Goal: Ask a question

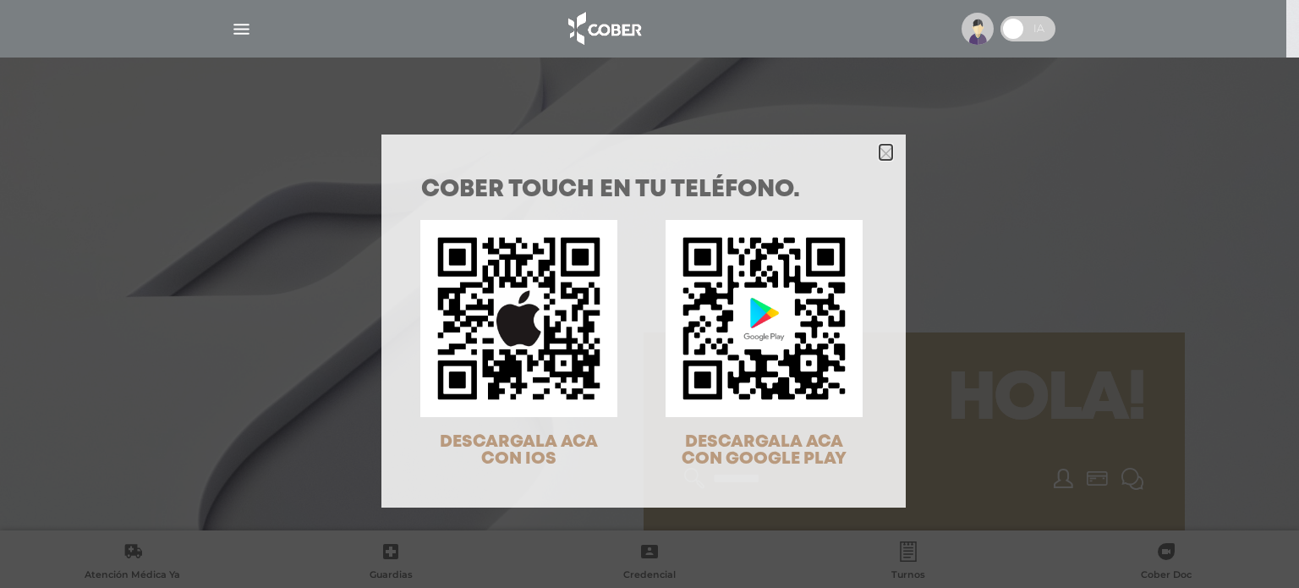
click at [880, 143] on icon "Close" at bounding box center [886, 152] width 13 height 19
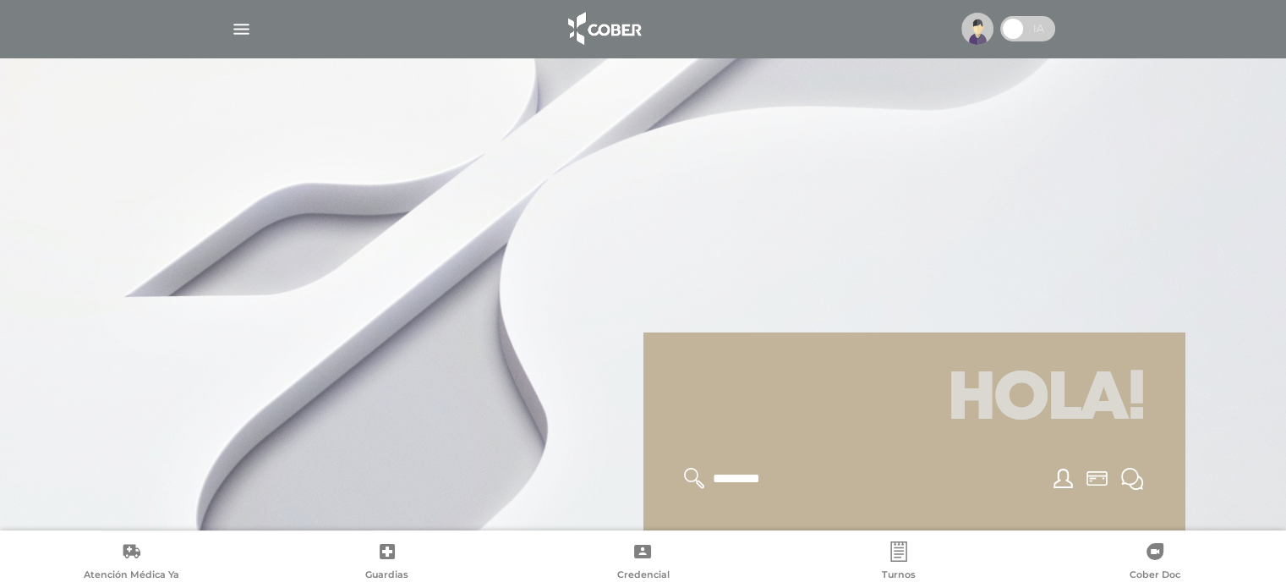
click at [239, 23] on img "button" at bounding box center [241, 29] width 21 height 21
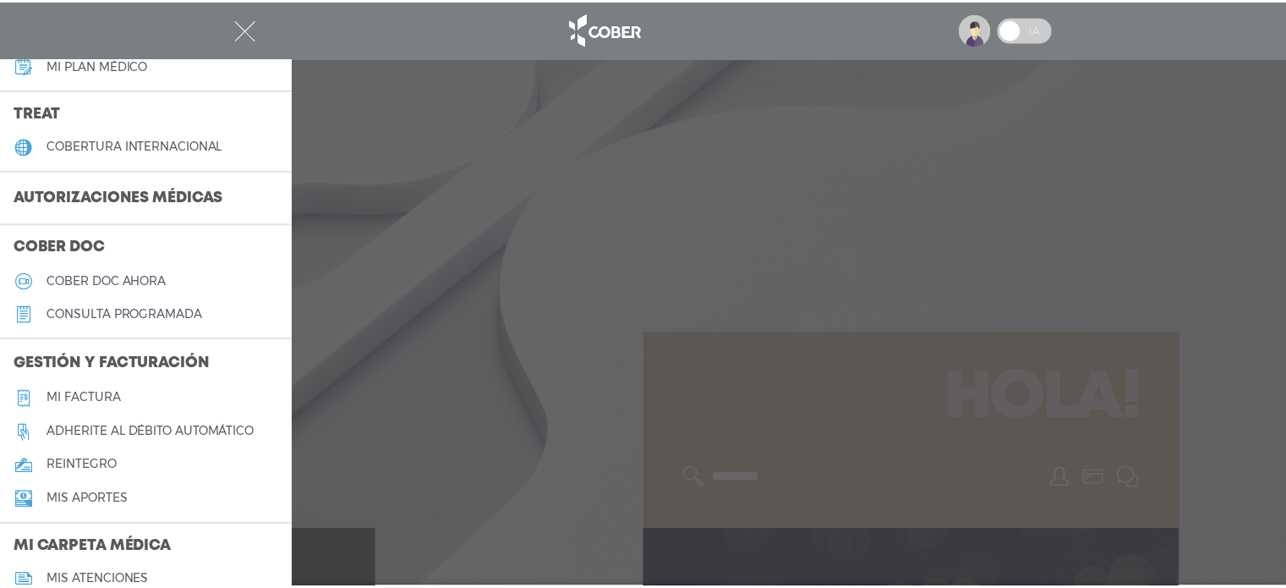
scroll to position [338, 0]
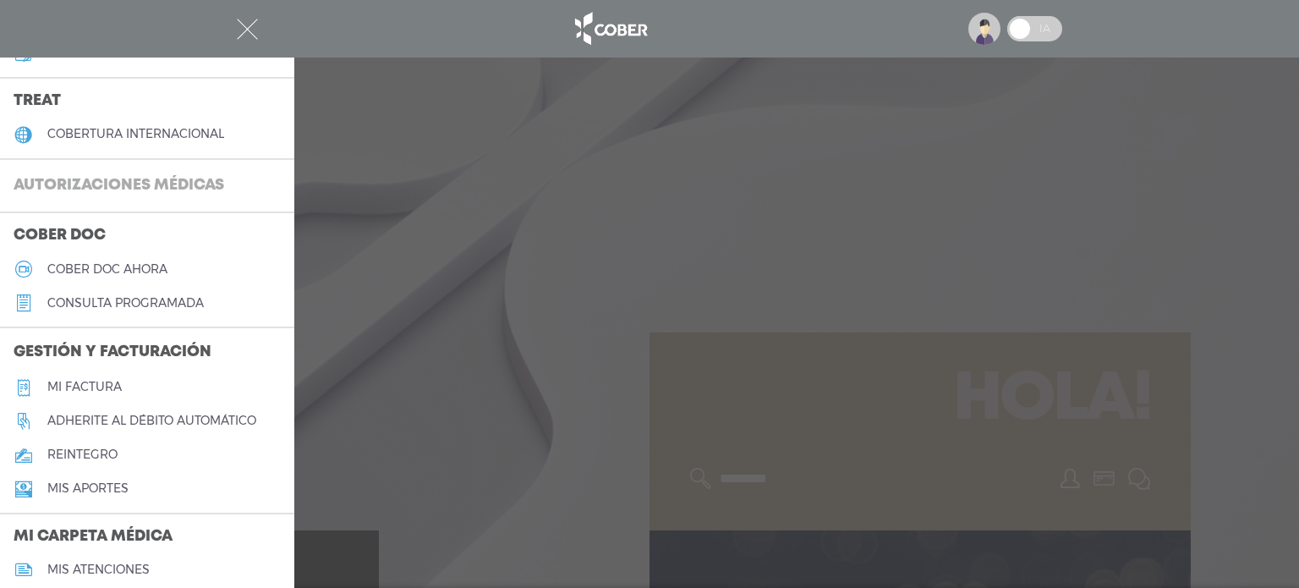
click at [144, 185] on h3 "Autorizaciones médicas" at bounding box center [119, 186] width 238 height 32
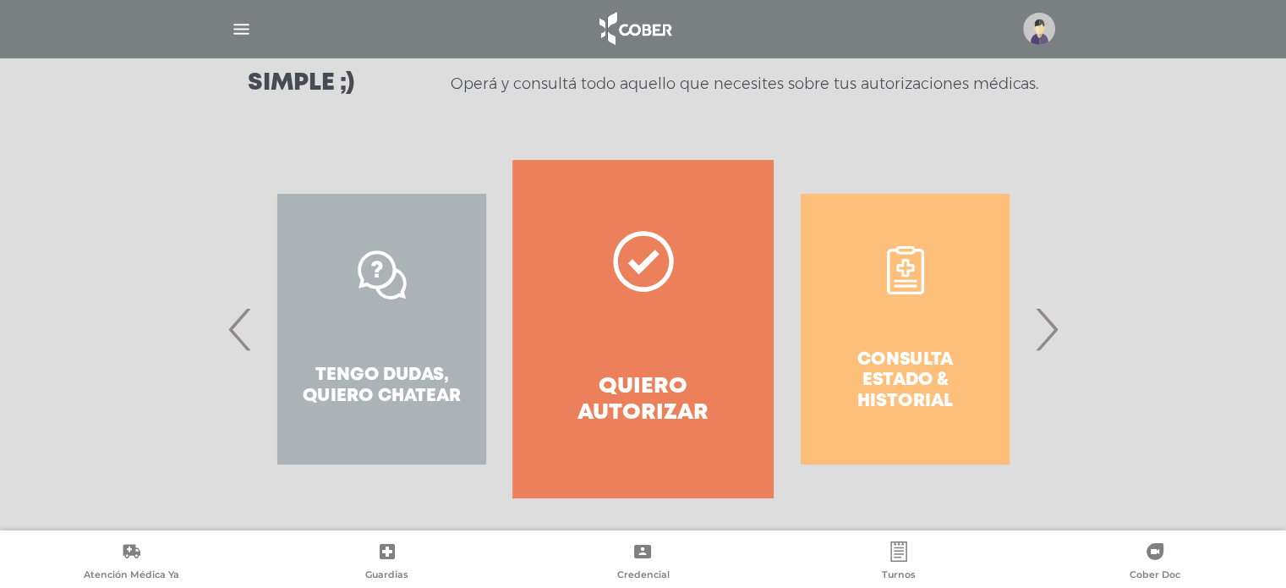
scroll to position [254, 0]
click at [1055, 326] on span "›" at bounding box center [1046, 327] width 33 height 91
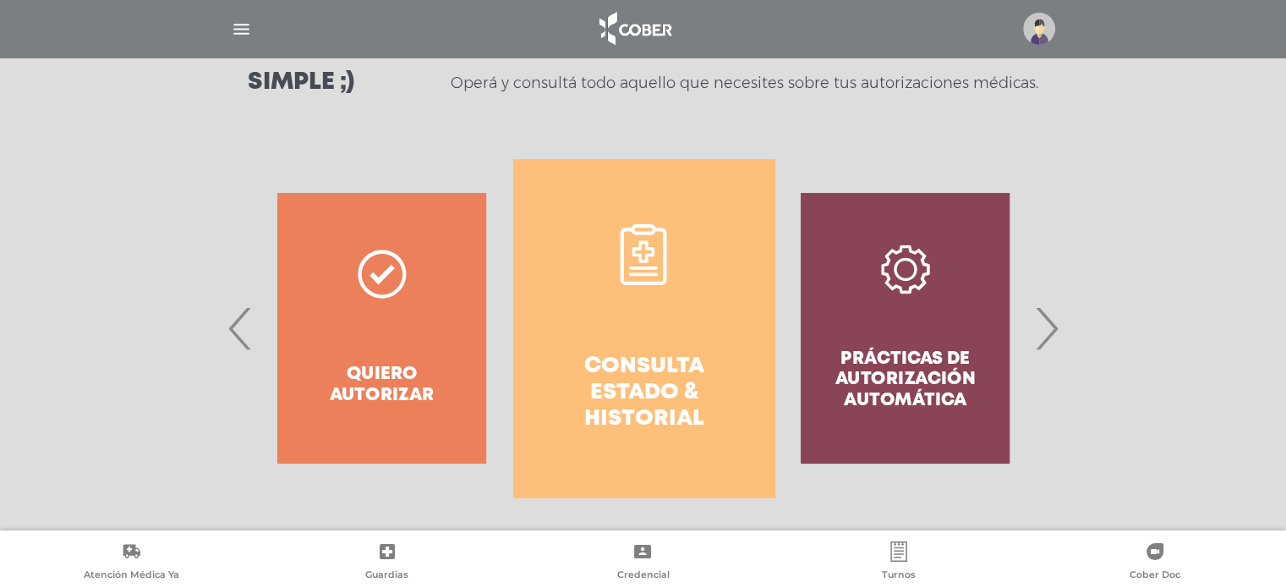
click at [247, 323] on span "‹" at bounding box center [240, 327] width 33 height 91
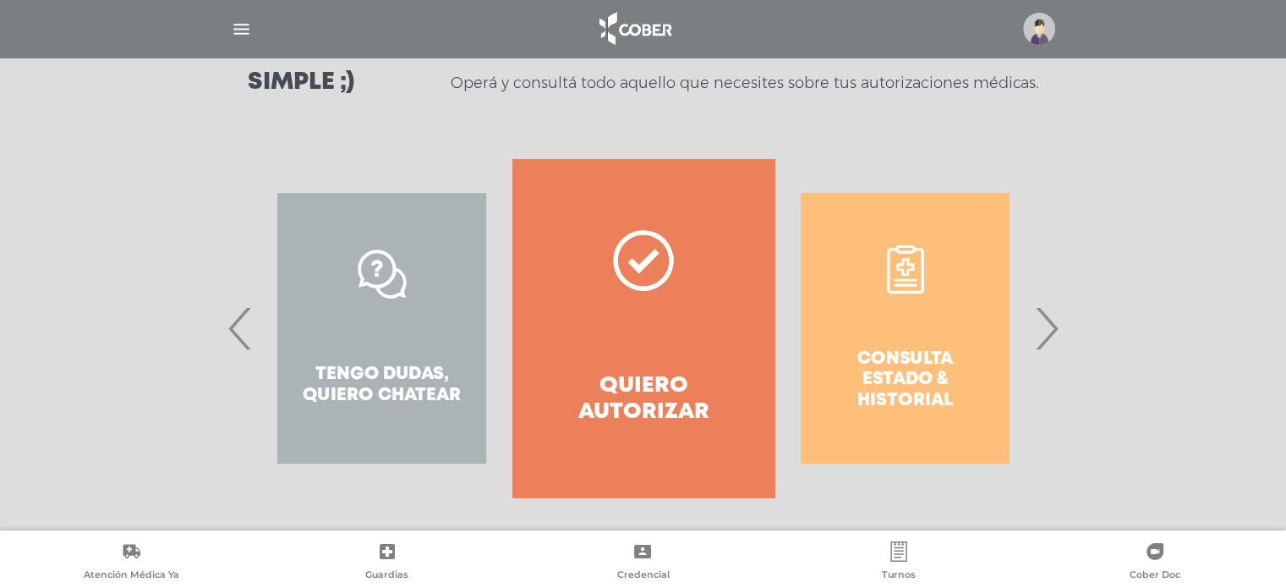
click at [1050, 325] on span "›" at bounding box center [1046, 327] width 33 height 91
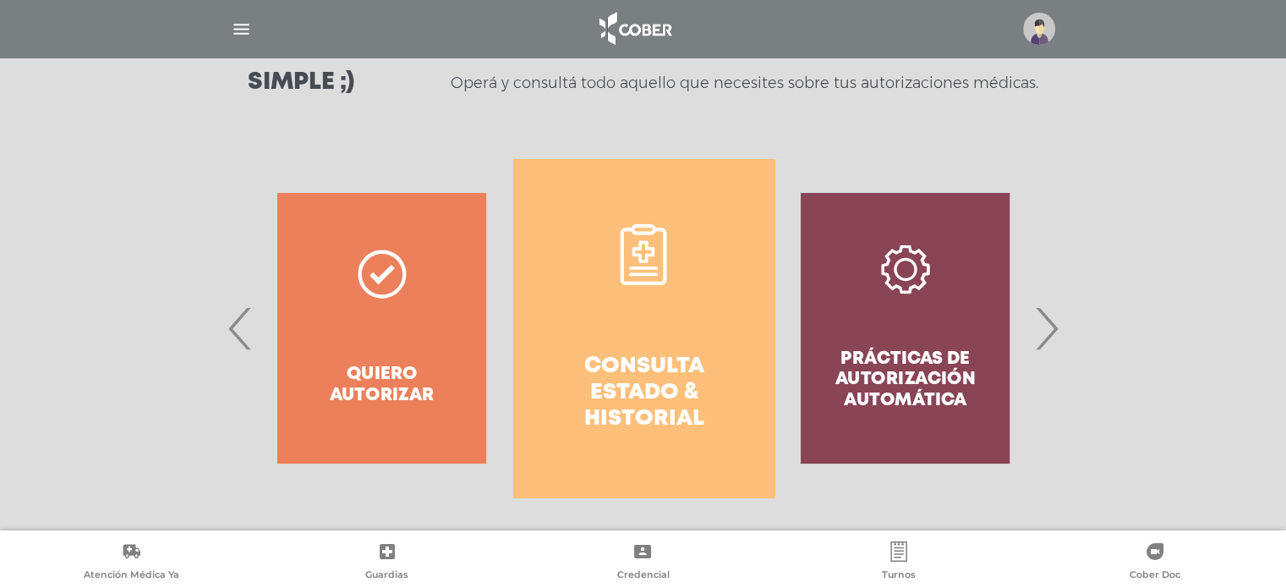
click at [646, 376] on h4 "Consulta estado & historial" at bounding box center [644, 394] width 200 height 80
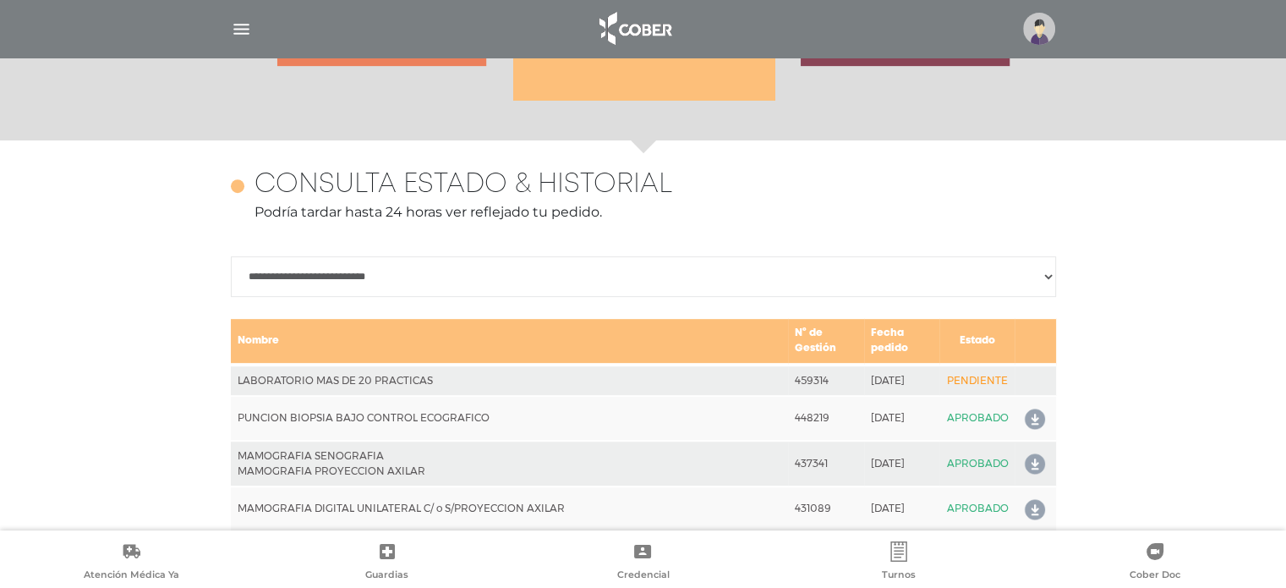
scroll to position [751, 0]
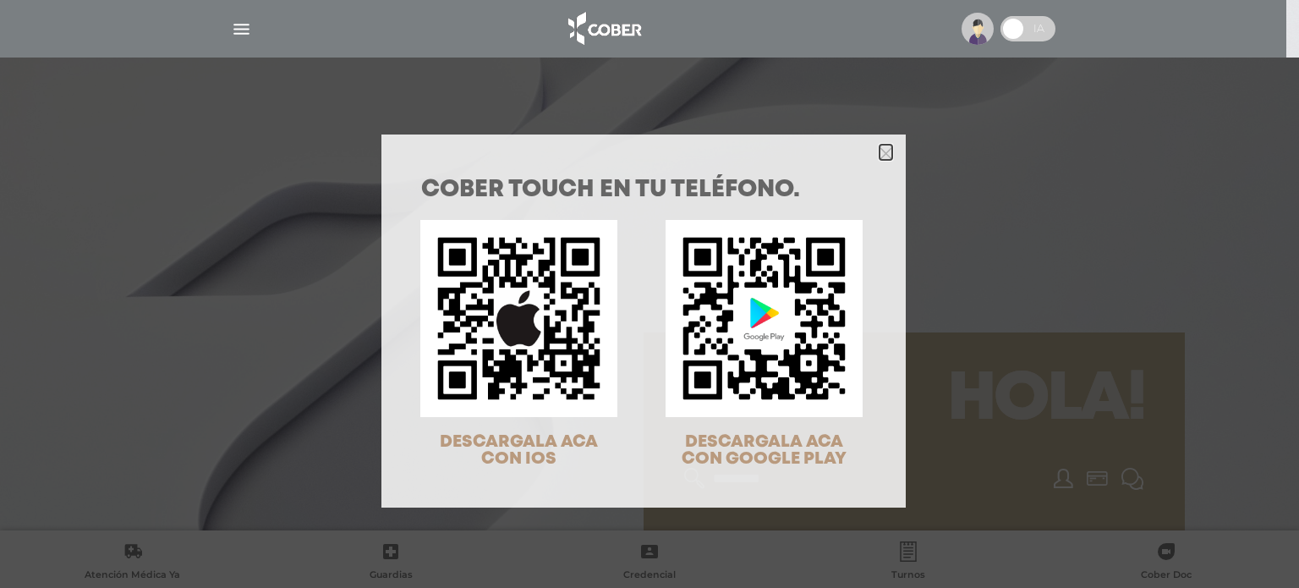
click at [880, 149] on icon "Close" at bounding box center [886, 153] width 13 height 13
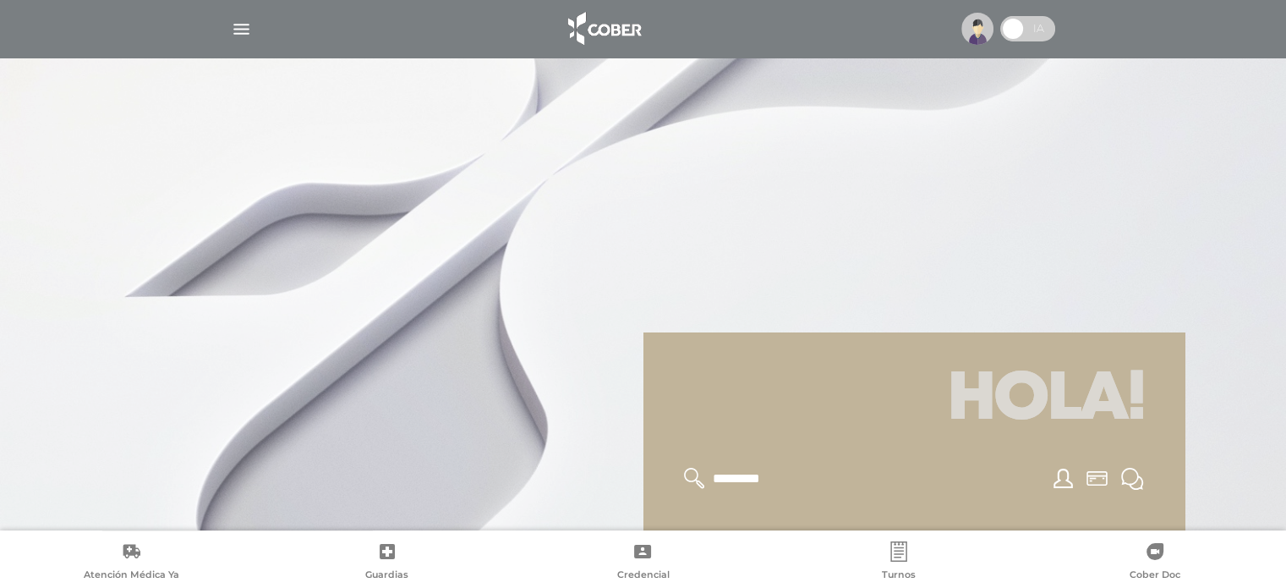
click at [246, 27] on img "button" at bounding box center [241, 29] width 21 height 21
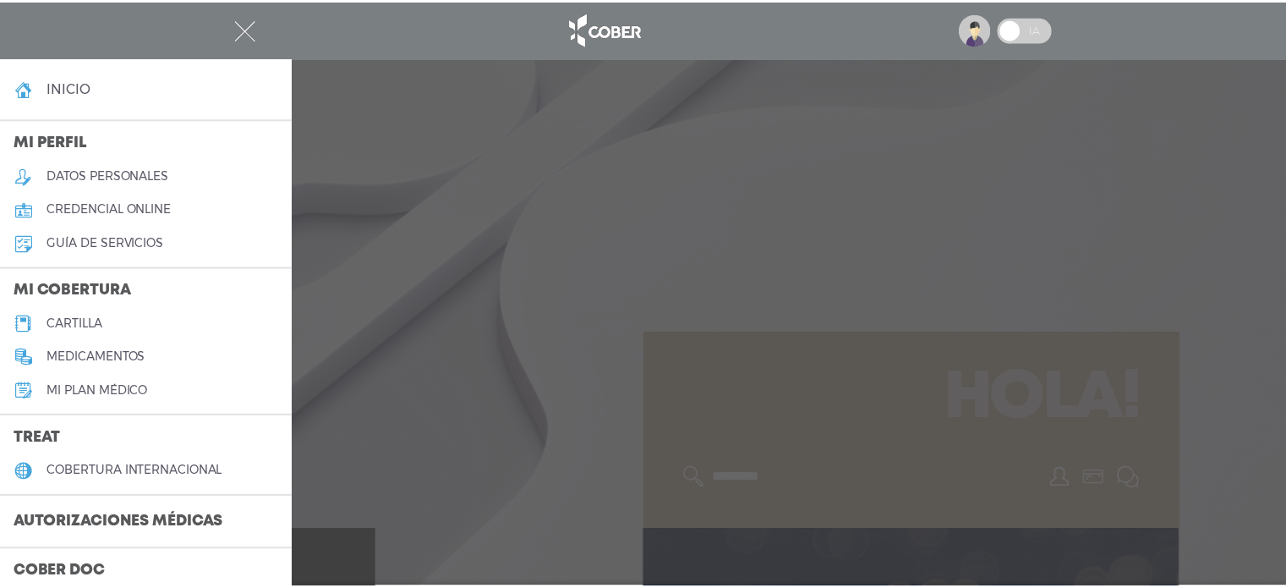
scroll to position [85, 0]
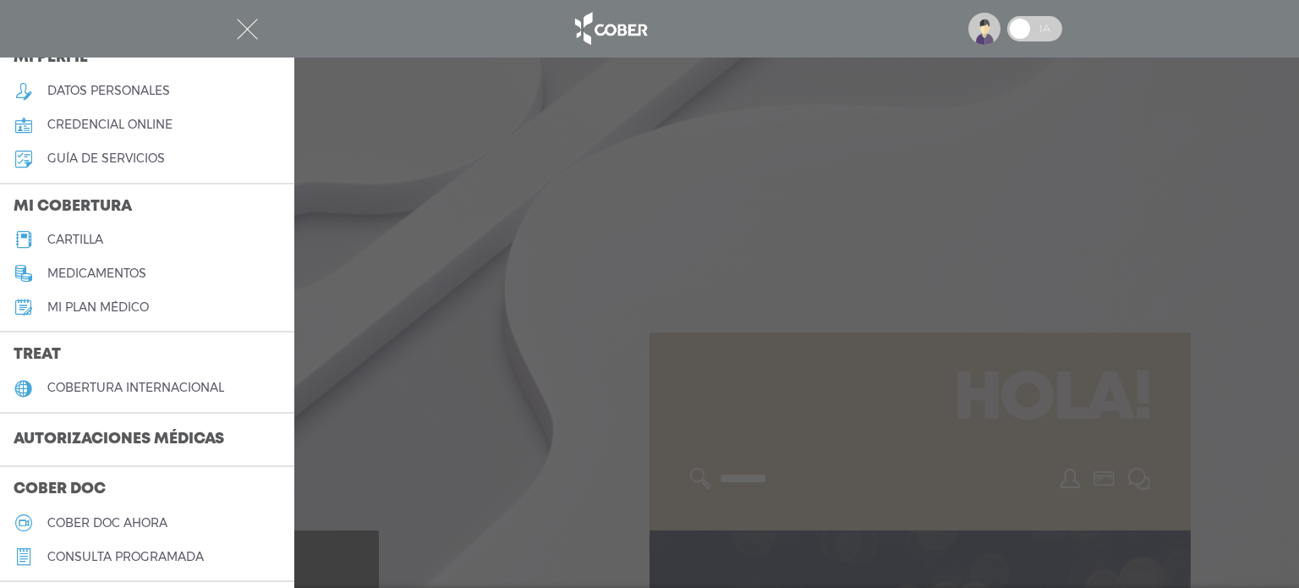
click at [98, 426] on h3 "Autorizaciones médicas" at bounding box center [119, 440] width 238 height 32
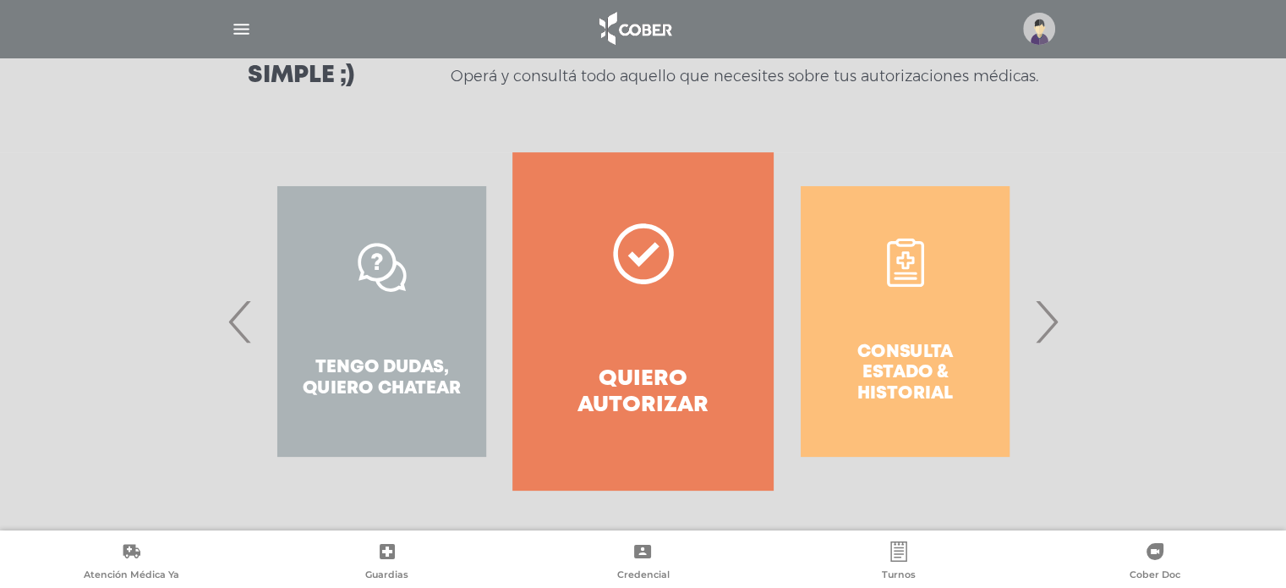
click at [658, 378] on h4 "Quiero autorizar" at bounding box center [643, 392] width 200 height 52
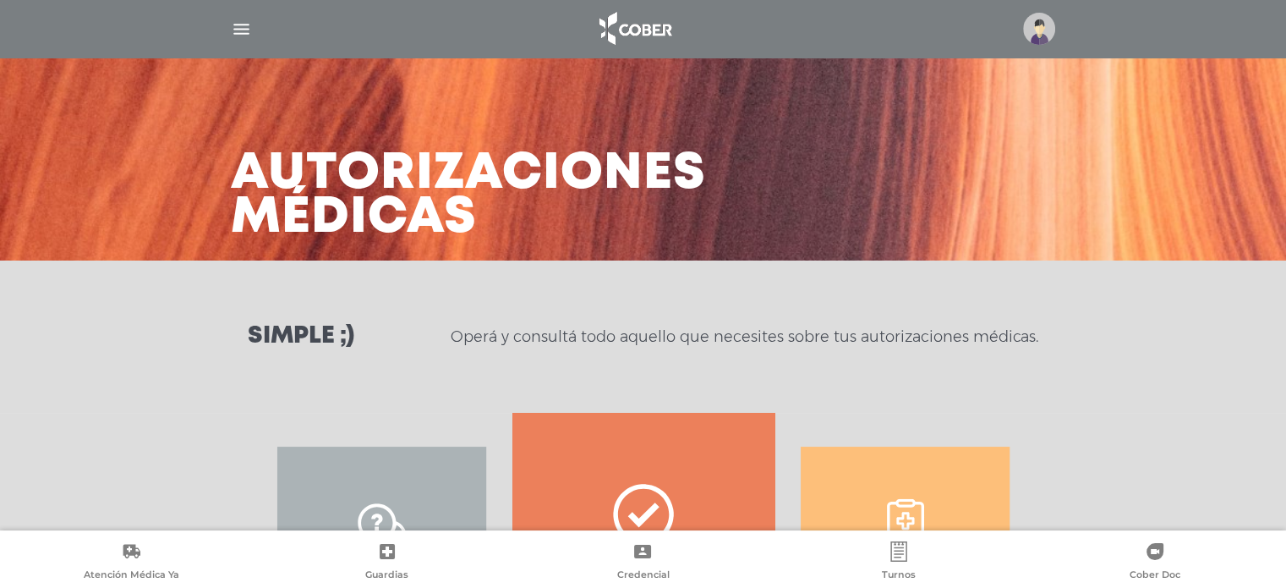
scroll to position [338, 0]
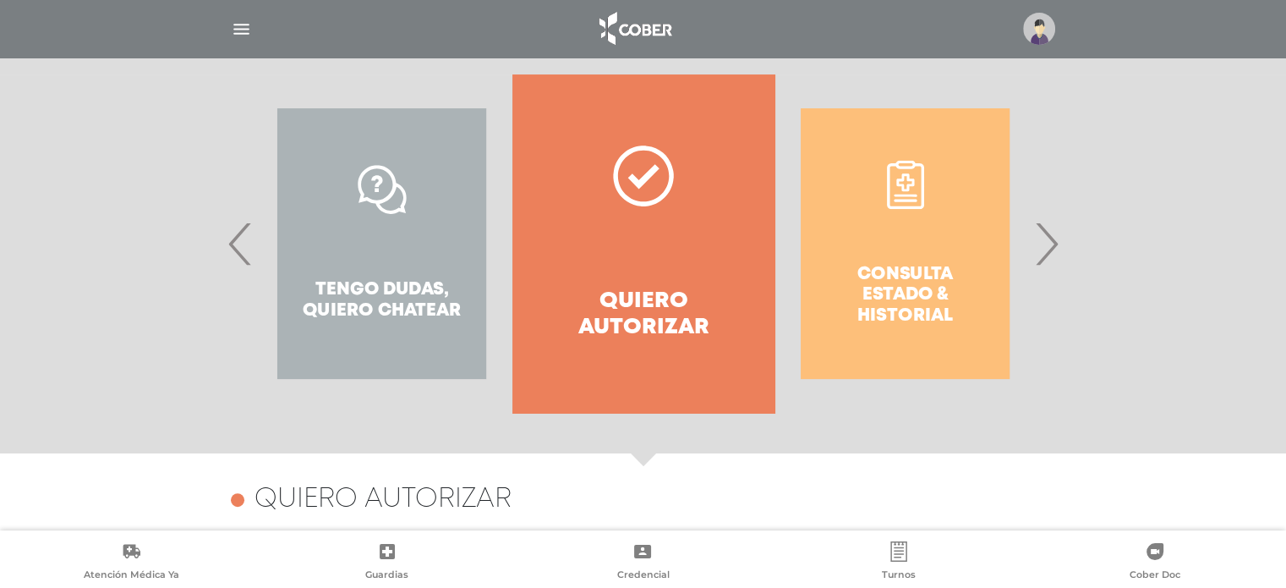
click at [1051, 255] on span "›" at bounding box center [1046, 243] width 33 height 91
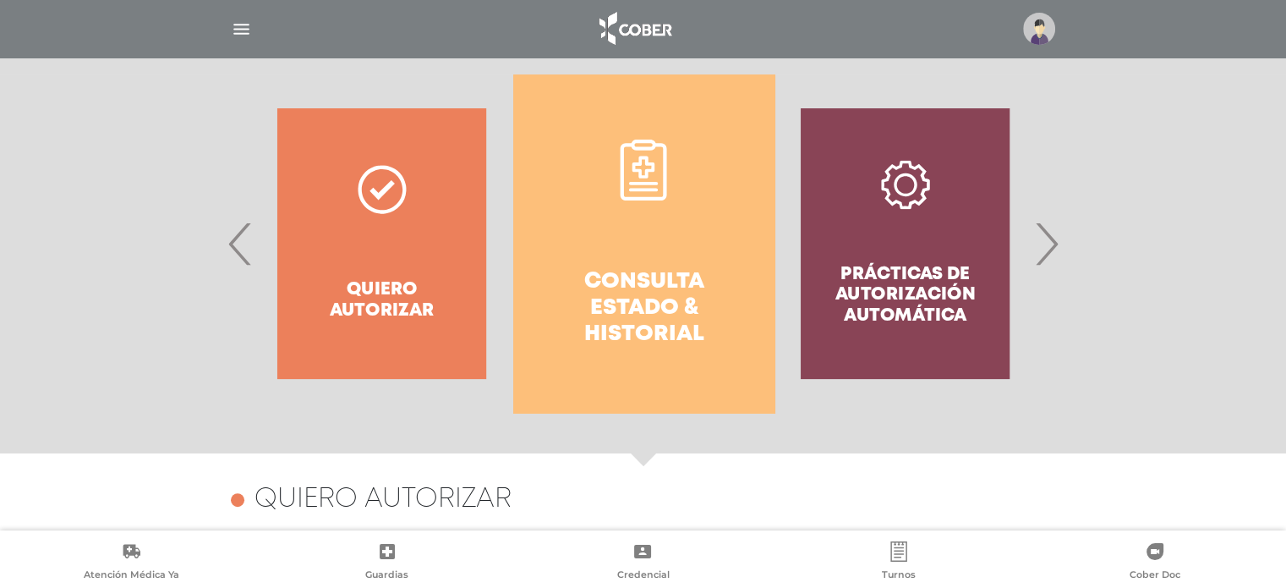
click at [1051, 255] on span "›" at bounding box center [1046, 243] width 33 height 91
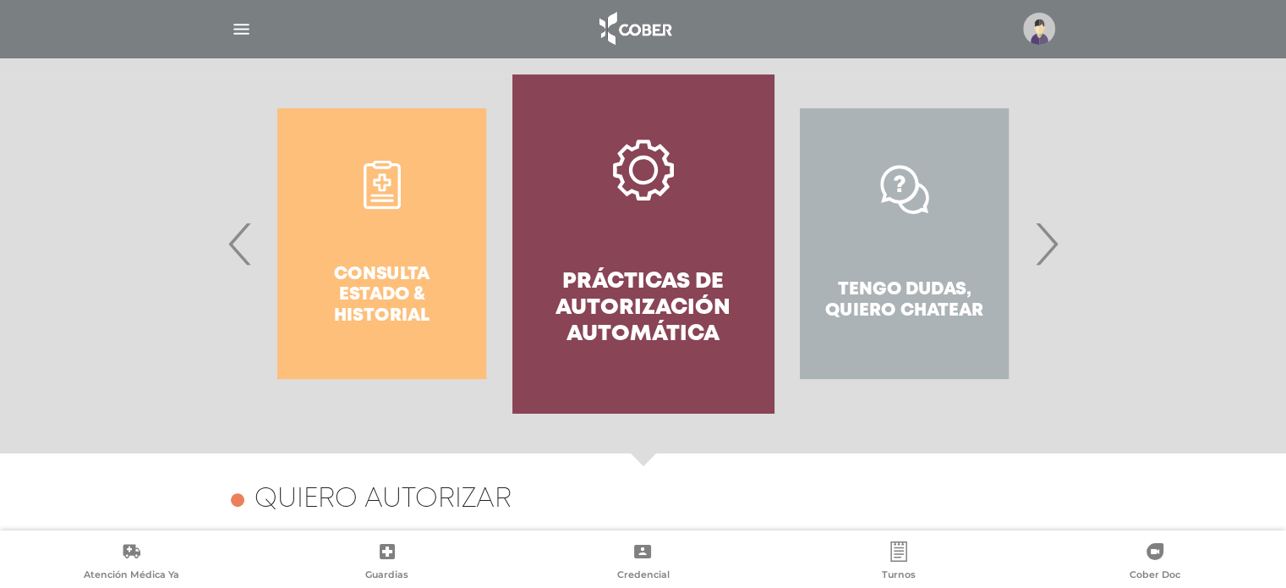
click at [700, 315] on h4 "Prácticas de autorización automática" at bounding box center [643, 309] width 200 height 80
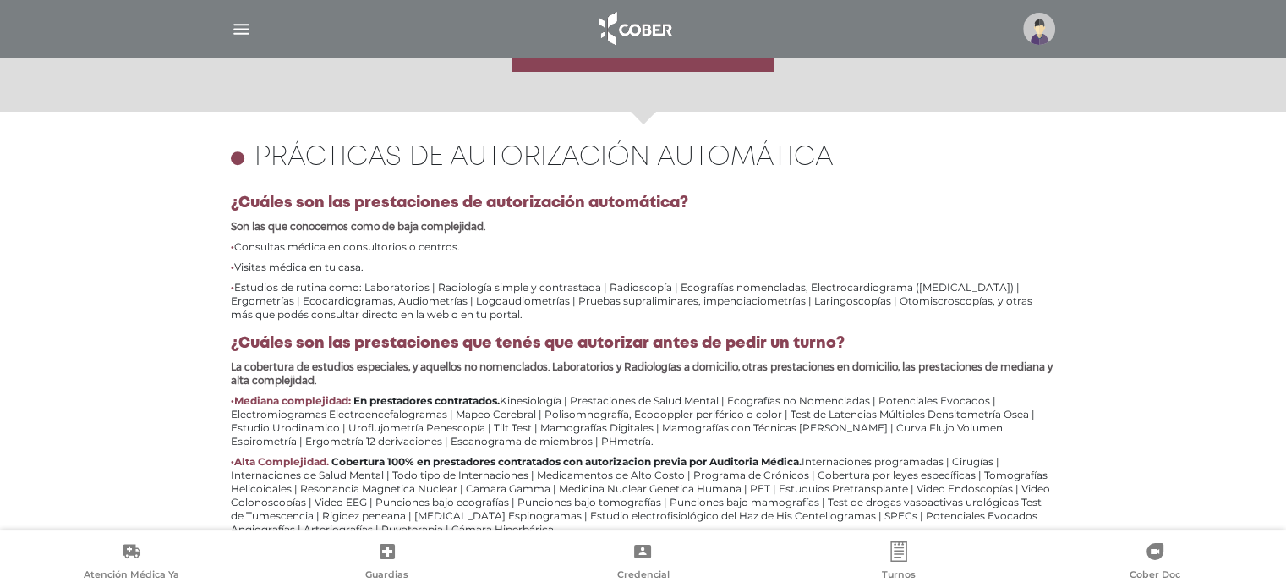
scroll to position [734, 0]
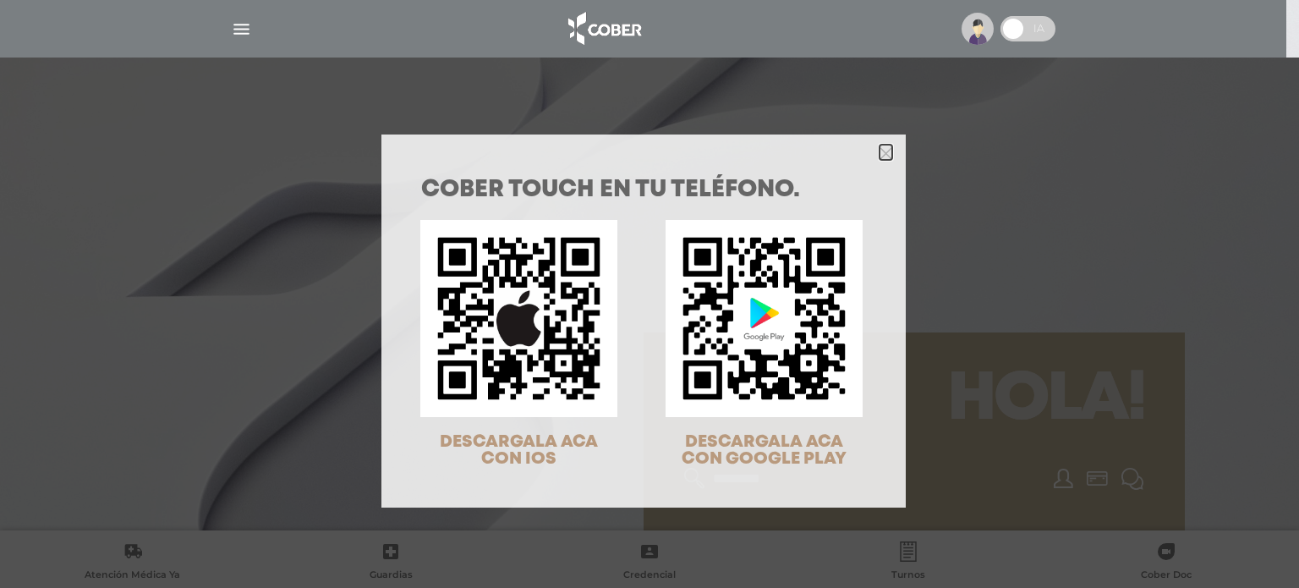
click at [885, 151] on icon "Close" at bounding box center [886, 153] width 13 height 13
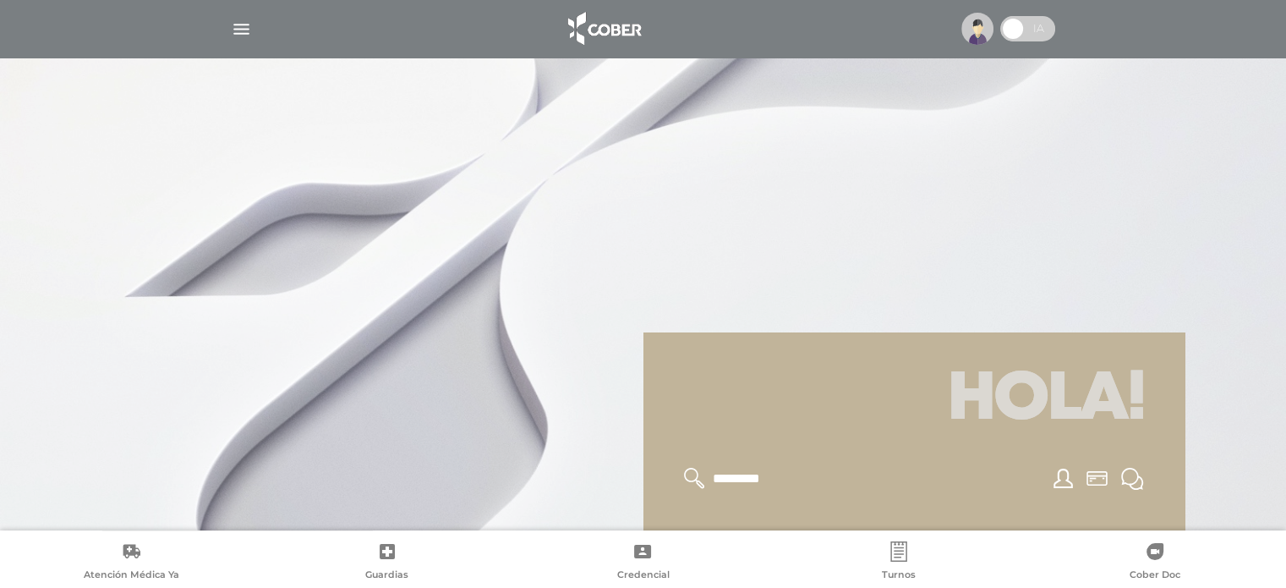
click at [242, 31] on img "button" at bounding box center [241, 29] width 21 height 21
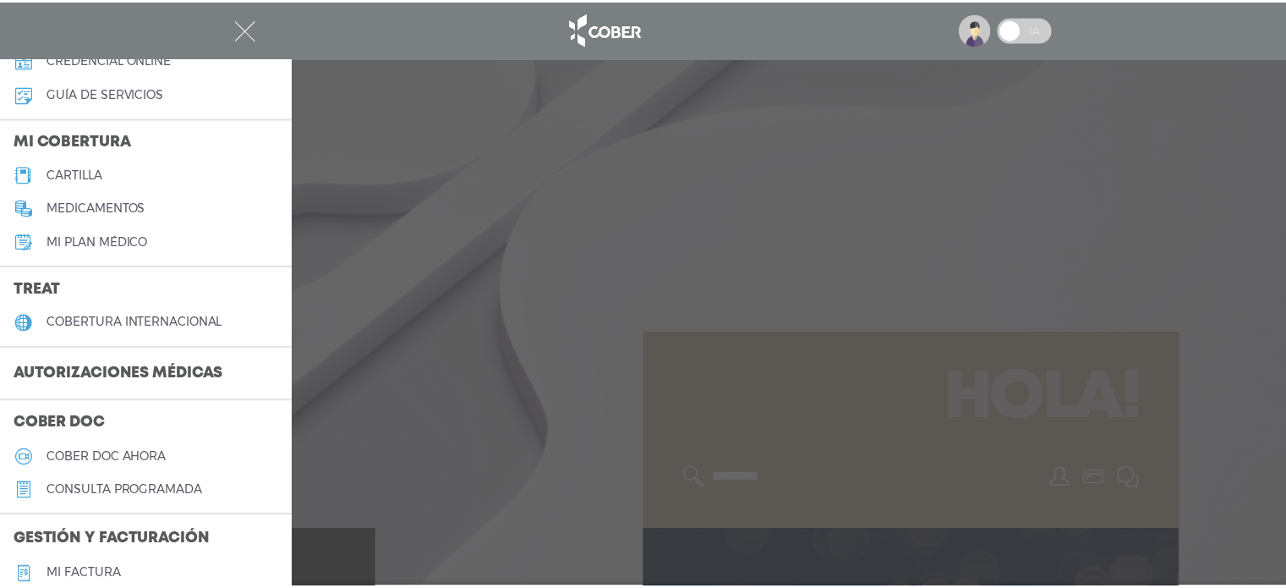
scroll to position [169, 0]
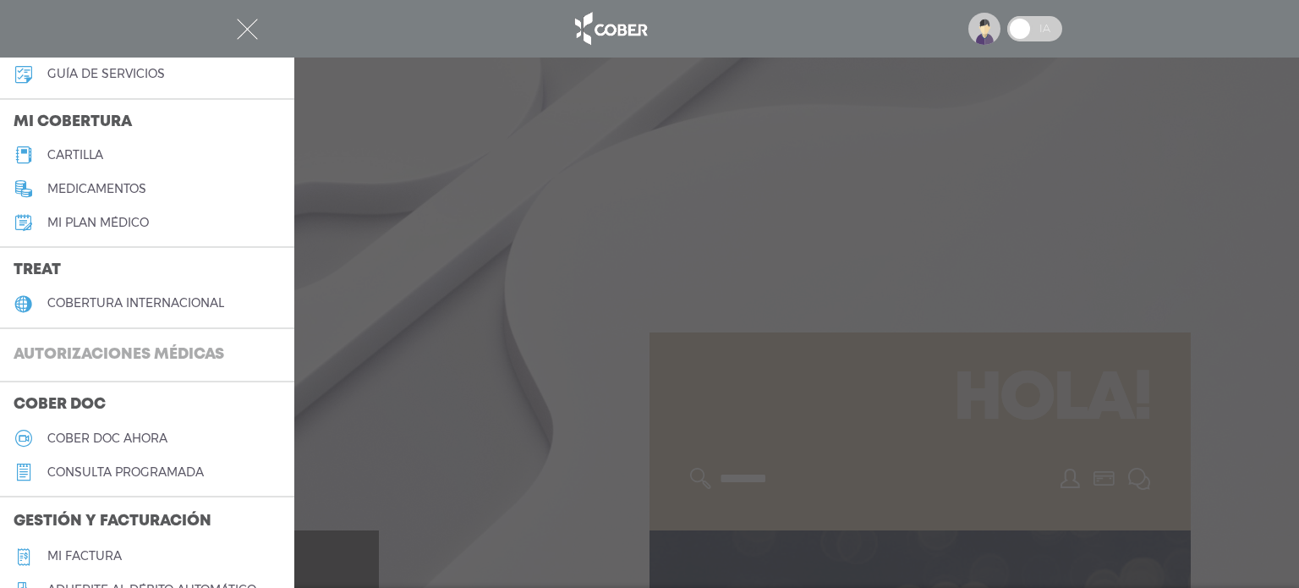
click at [152, 346] on h3 "Autorizaciones médicas" at bounding box center [119, 355] width 238 height 32
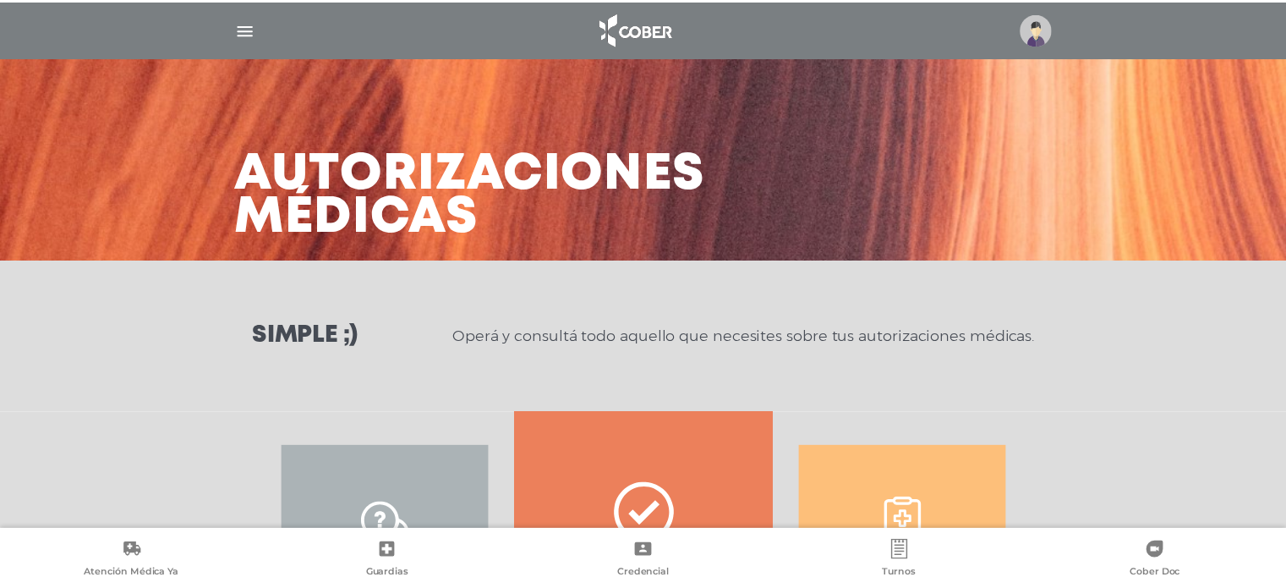
scroll to position [254, 0]
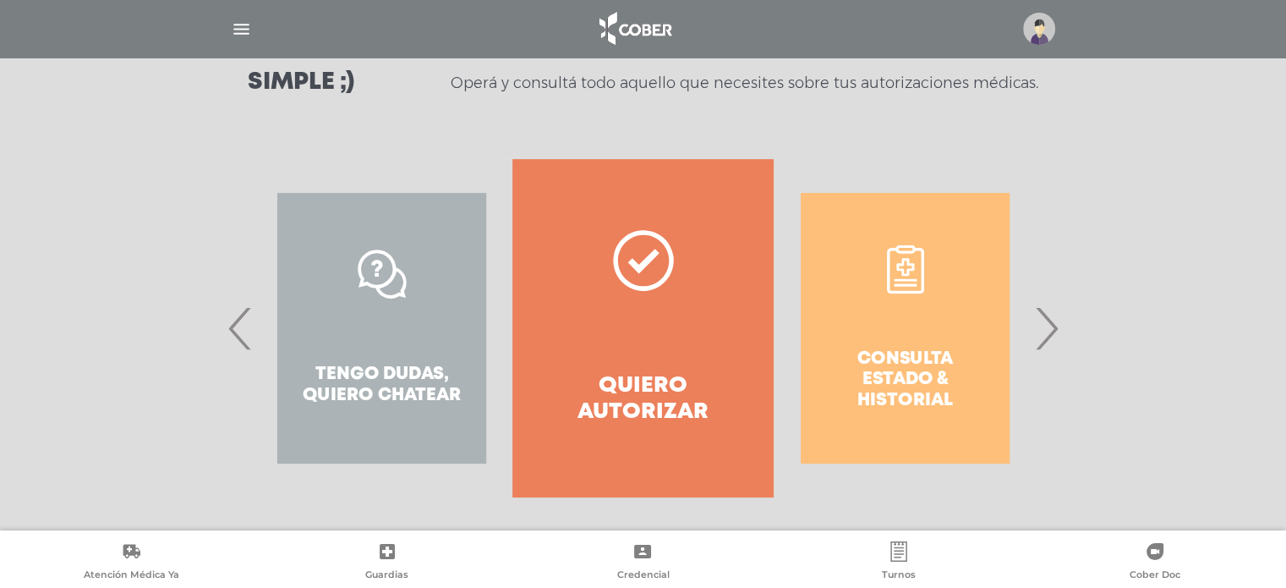
click at [1049, 327] on span "›" at bounding box center [1046, 327] width 33 height 91
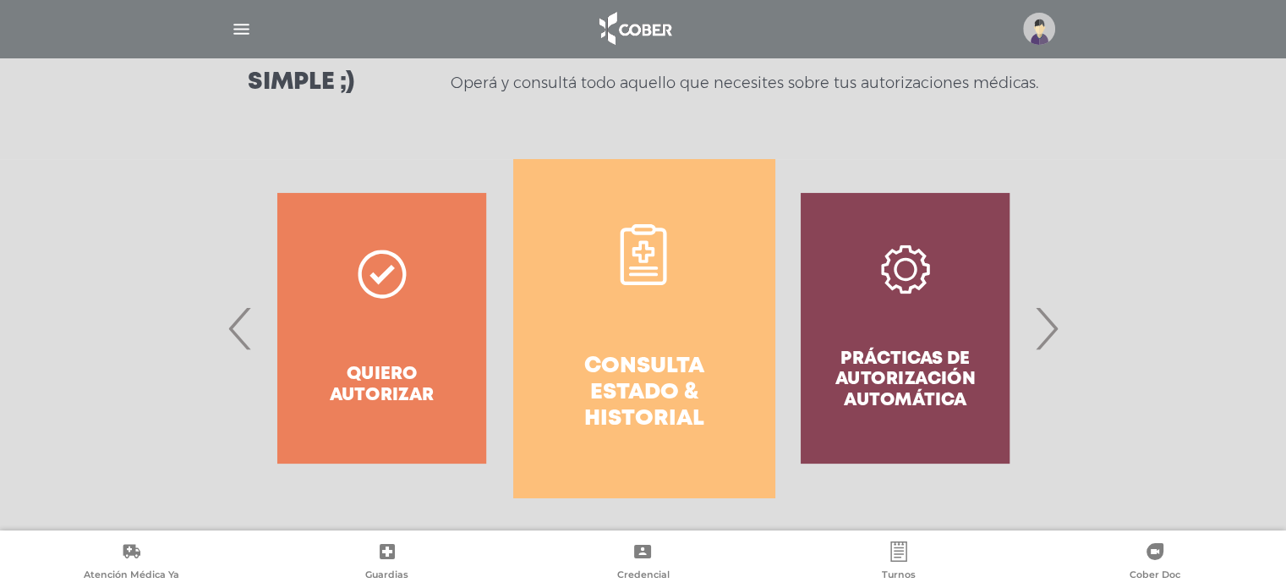
click at [1049, 327] on span "›" at bounding box center [1046, 327] width 33 height 91
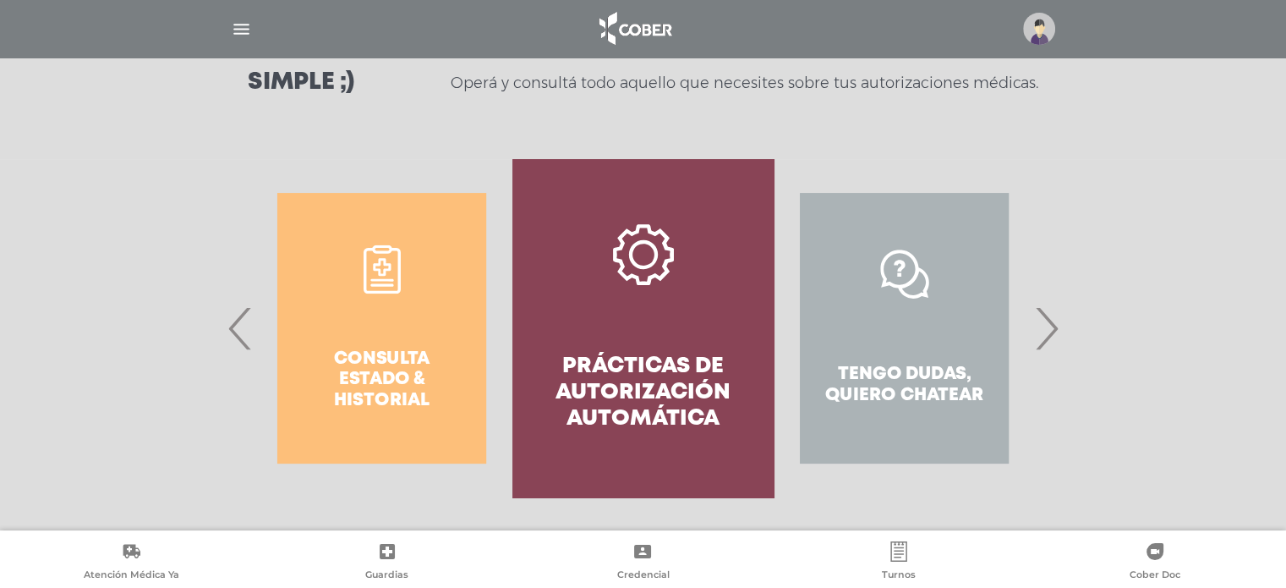
click at [1049, 327] on span "›" at bounding box center [1046, 327] width 33 height 91
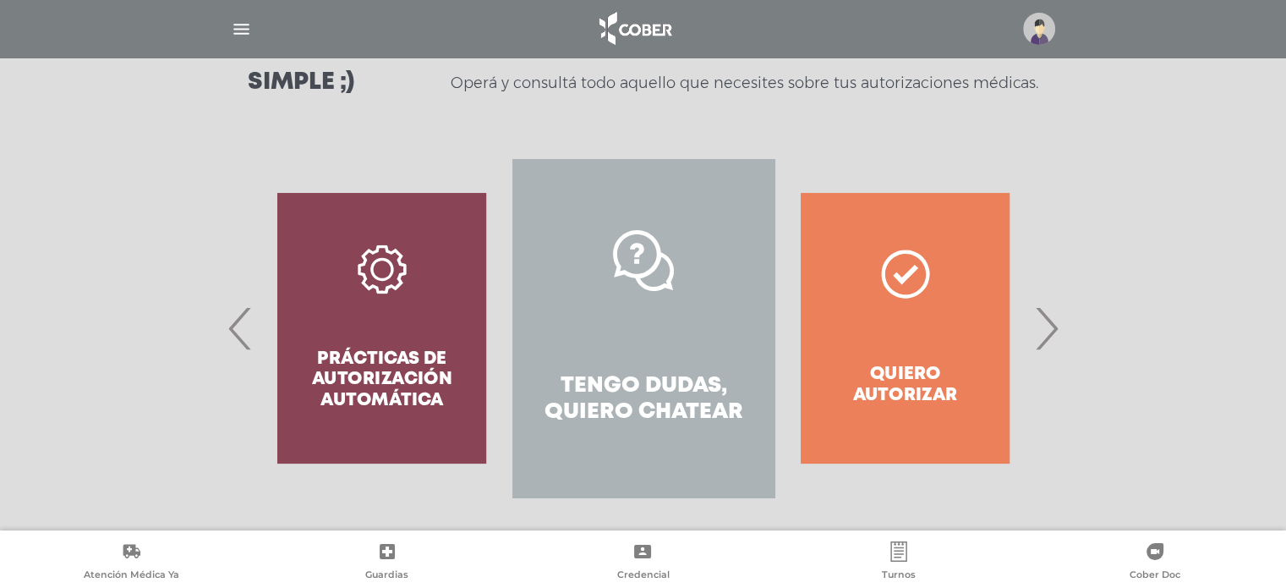
click at [1049, 327] on span "›" at bounding box center [1046, 327] width 33 height 91
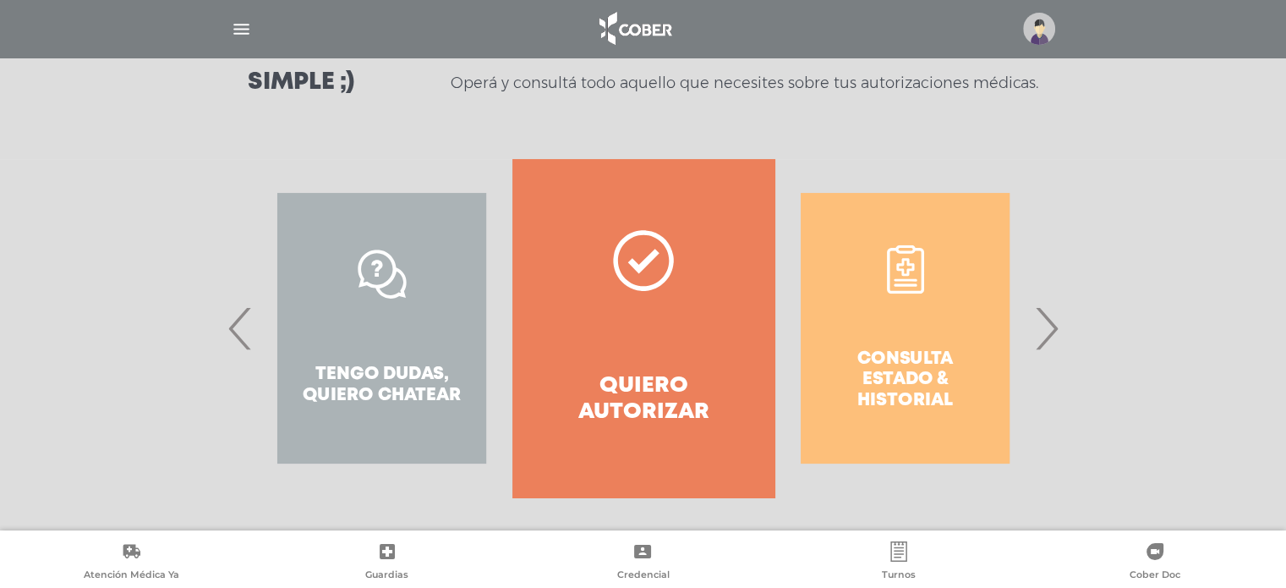
click at [389, 388] on div "Tengo dudas, quiero chatear" at bounding box center [381, 328] width 261 height 338
click at [224, 329] on span "‹" at bounding box center [240, 327] width 33 height 91
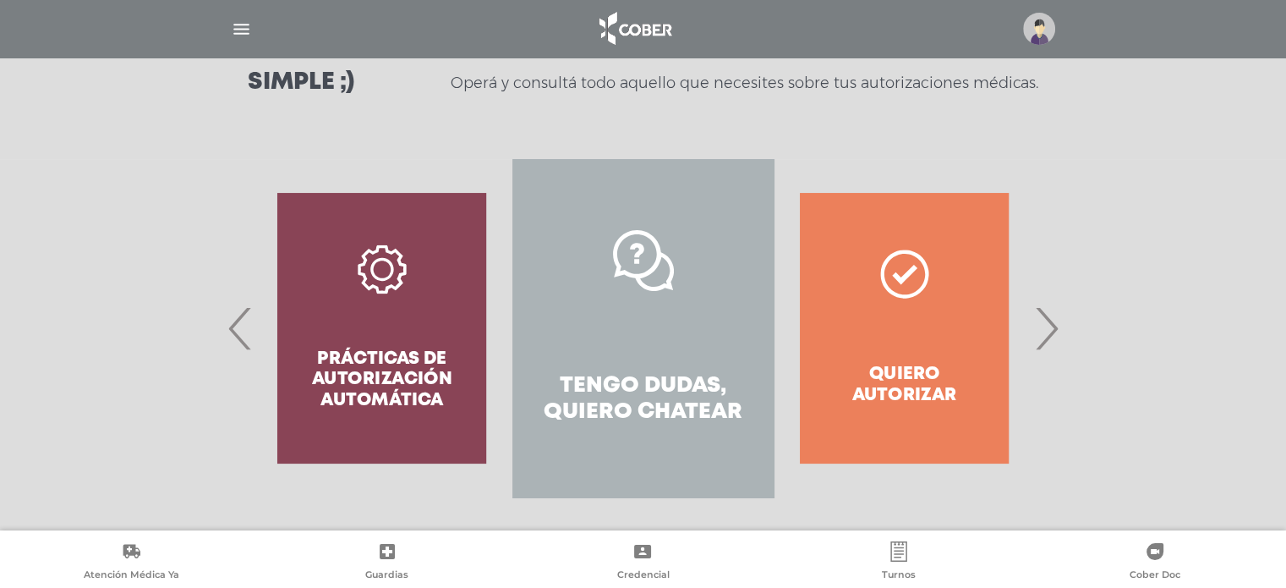
click at [622, 348] on link "Tengo dudas, quiero chatear" at bounding box center [643, 328] width 261 height 338
